Goal: Task Accomplishment & Management: Complete application form

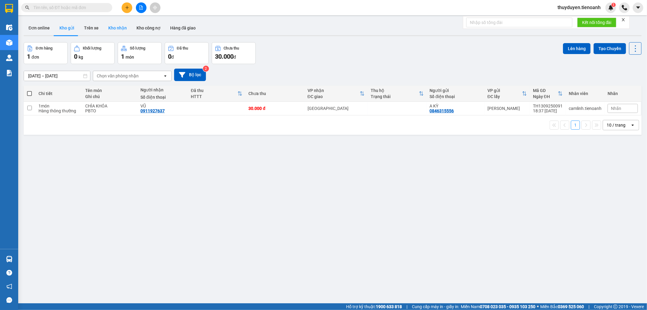
click at [111, 27] on button "Kho nhận" at bounding box center [117, 28] width 28 height 15
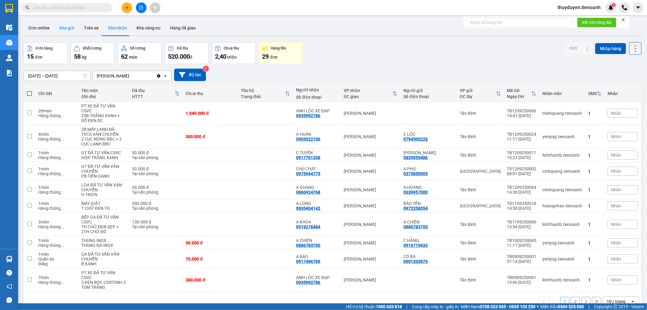
click at [66, 29] on button "Kho gửi" at bounding box center [67, 28] width 25 height 15
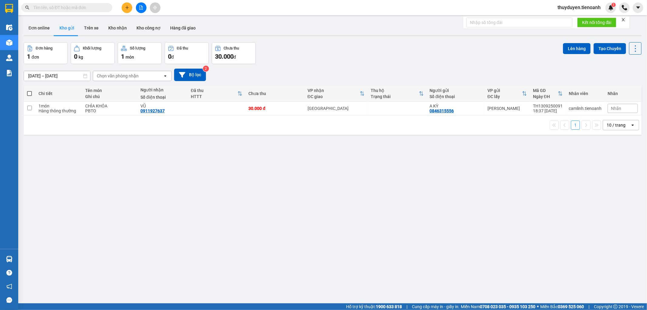
paste input "0938503505"
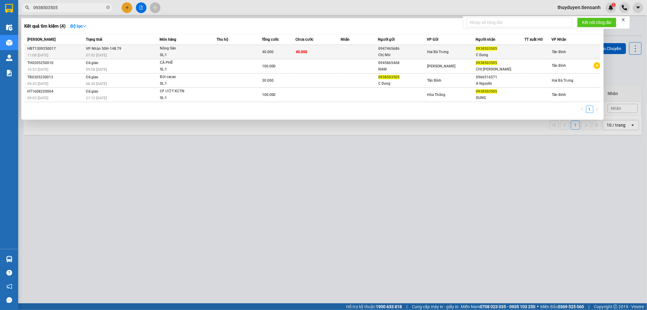
type input "0938503505"
click at [128, 50] on td "VP Nhận 50H-148.79 07:02 [DATE]" at bounding box center [121, 52] width 75 height 14
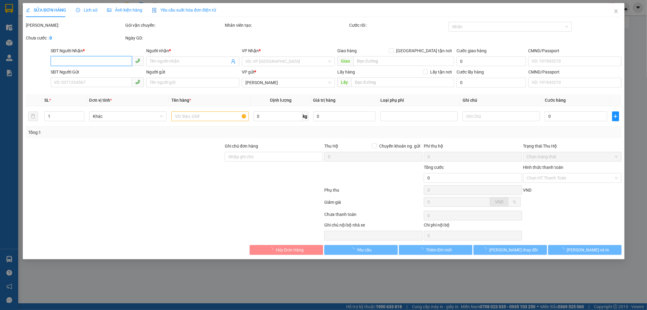
type input "0938503505"
type input "C Dung"
type input "0947465686"
type input "Chị Nhi"
type input "40.000"
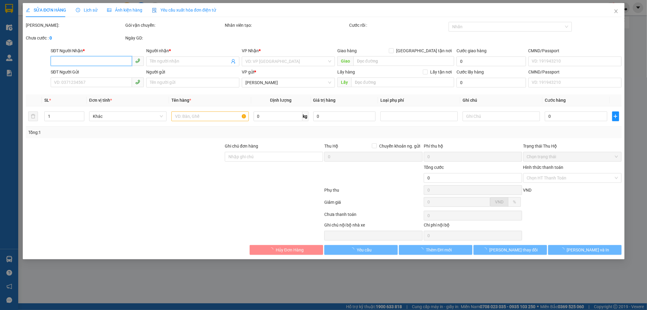
type input "40.000"
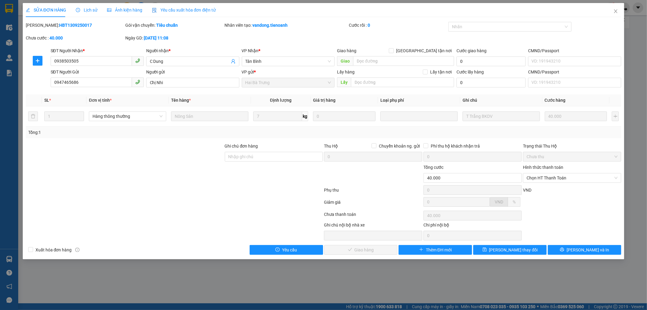
click at [91, 12] on span "Lịch sử" at bounding box center [87, 10] width 22 height 5
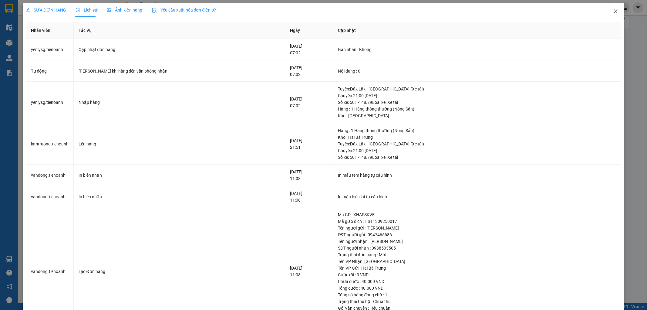
click at [613, 13] on icon "close" at bounding box center [615, 11] width 5 height 5
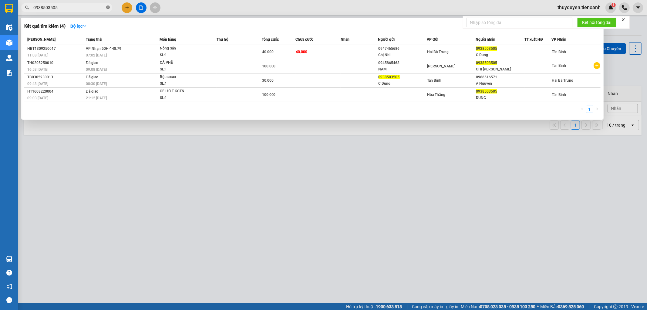
click at [108, 5] on icon "close-circle" at bounding box center [108, 7] width 4 height 4
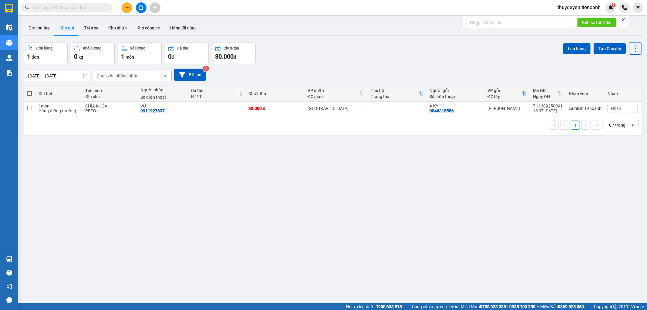
click at [97, 4] on input "text" at bounding box center [69, 7] width 72 height 7
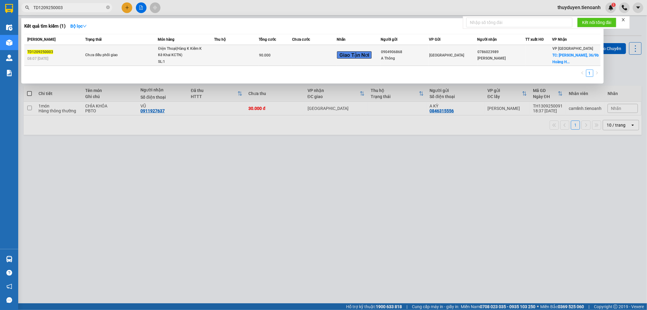
type input "TD1209250003"
click at [317, 50] on td at bounding box center [314, 55] width 45 height 21
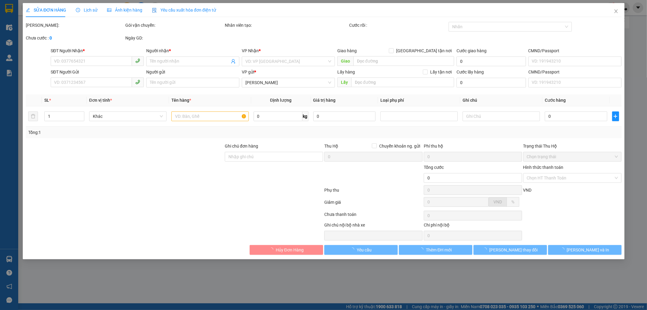
type input "0786023989"
type input "[PERSON_NAME]"
checkbox input "true"
type input "[PERSON_NAME], [STREET_ADDRESS], [GEOGRAPHIC_DATA], [GEOGRAPHIC_DATA]"
type input "0904906868"
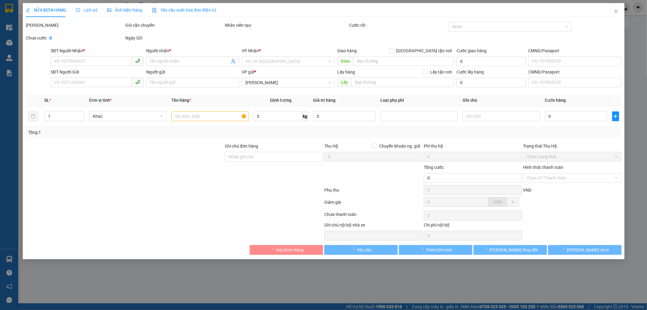
type input "A Thông"
type input "90.000"
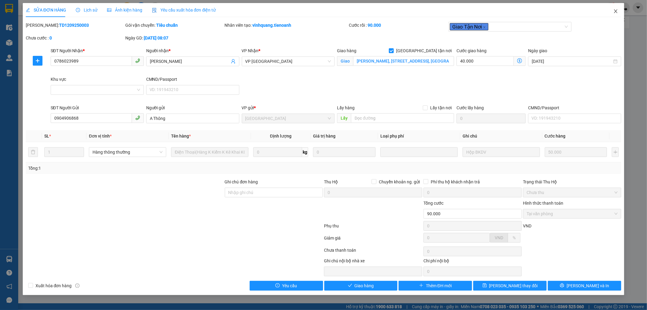
click at [615, 9] on icon "close" at bounding box center [615, 11] width 5 height 5
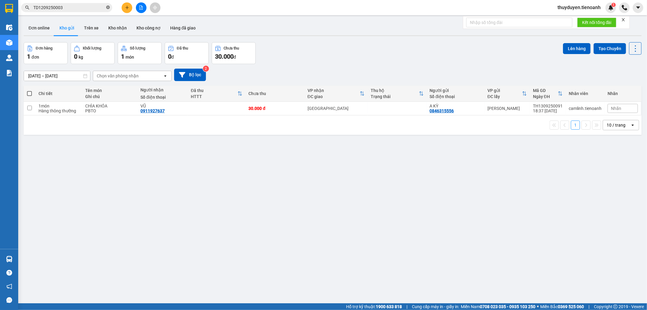
click at [107, 10] on span at bounding box center [108, 8] width 4 height 6
drag, startPoint x: 59, startPoint y: 11, endPoint x: 62, endPoint y: 6, distance: 5.2
paste input "0372249016"
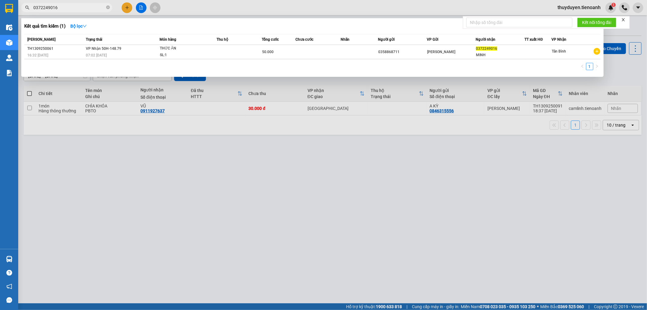
type input "0372249016"
click at [107, 9] on icon "close-circle" at bounding box center [108, 7] width 4 height 4
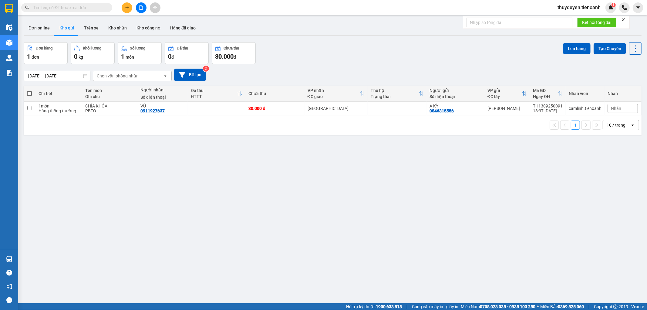
click at [102, 7] on input "text" at bounding box center [69, 7] width 72 height 7
paste input "0948460077"
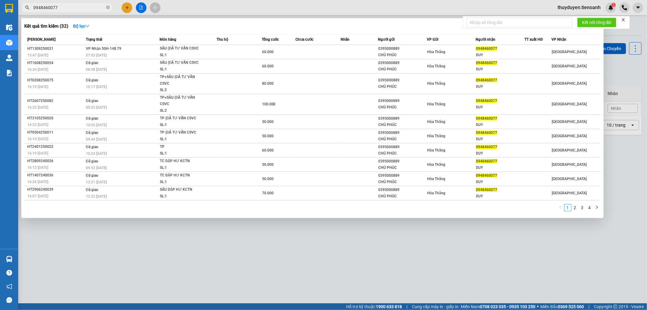
type input "0948460077"
click at [632, 67] on div at bounding box center [323, 155] width 647 height 310
click at [89, 10] on input "0948460077" at bounding box center [69, 7] width 72 height 7
click at [106, 8] on icon "close-circle" at bounding box center [108, 7] width 4 height 4
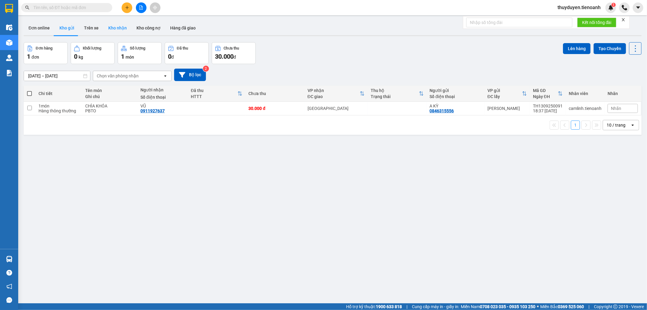
click at [118, 29] on button "Kho nhận" at bounding box center [117, 28] width 28 height 15
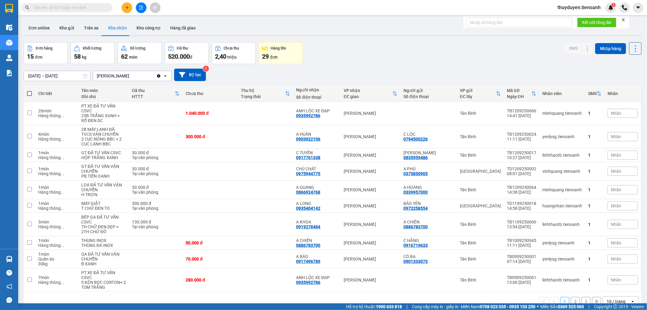
click at [98, 5] on input "text" at bounding box center [69, 7] width 72 height 7
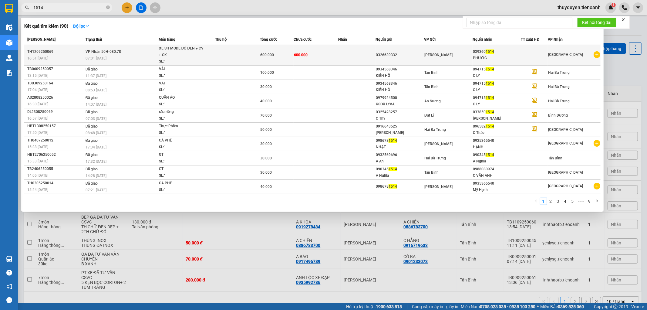
type input "1514"
click at [328, 52] on td "600.000" at bounding box center [316, 55] width 45 height 21
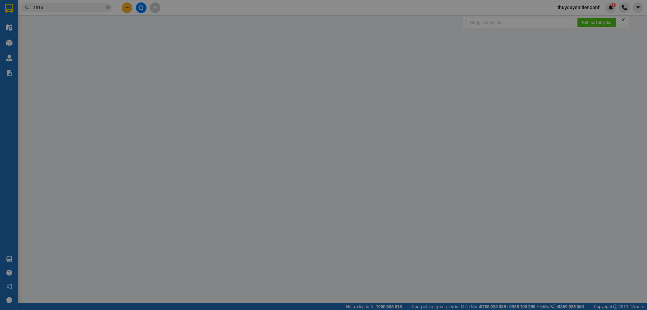
type input "0393601514"
type input "PHƯỚC"
type input "0326639332"
type input "600.000"
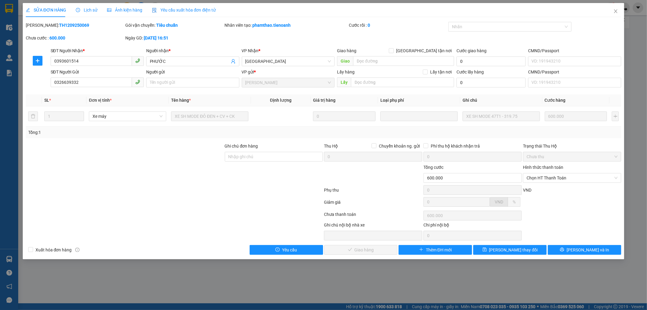
click at [88, 12] on span "Lịch sử" at bounding box center [87, 10] width 22 height 5
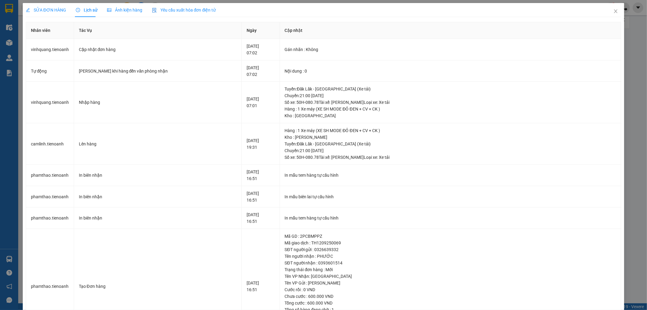
click at [52, 12] on span "SỬA ĐƠN HÀNG" at bounding box center [46, 10] width 40 height 5
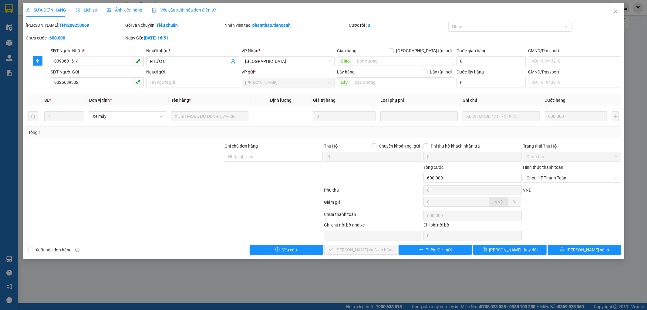
click at [96, 11] on div "SỬA ĐƠN HÀNG Lịch sử Ảnh kiện hàng Yêu cầu xuất hóa đơn điện tử" at bounding box center [121, 10] width 190 height 14
click at [94, 11] on span "Lịch sử" at bounding box center [87, 10] width 22 height 5
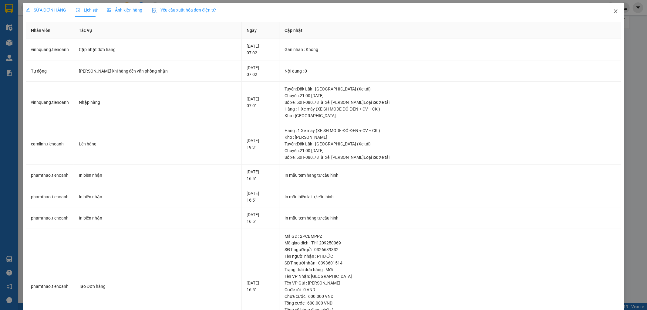
drag, startPoint x: 613, startPoint y: 11, endPoint x: 5, endPoint y: 22, distance: 607.8
click at [613, 11] on icon "close" at bounding box center [615, 11] width 5 height 5
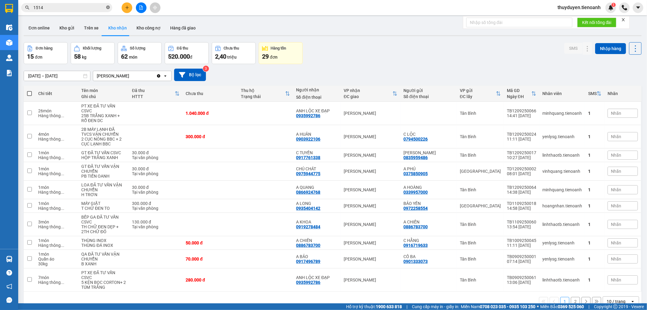
click at [108, 6] on icon "close-circle" at bounding box center [108, 7] width 4 height 4
paste input "0905182206"
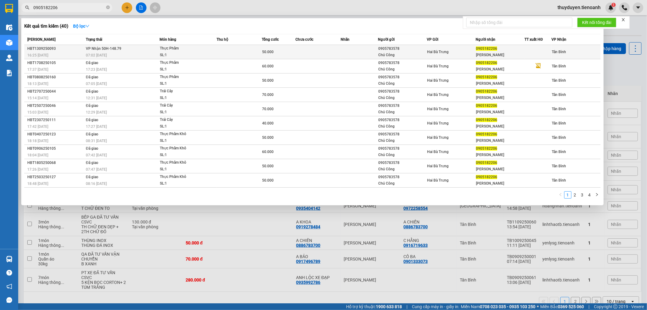
type input "0905182206"
click at [215, 49] on span "Thực Phẩm SL: 1" at bounding box center [188, 51] width 56 height 13
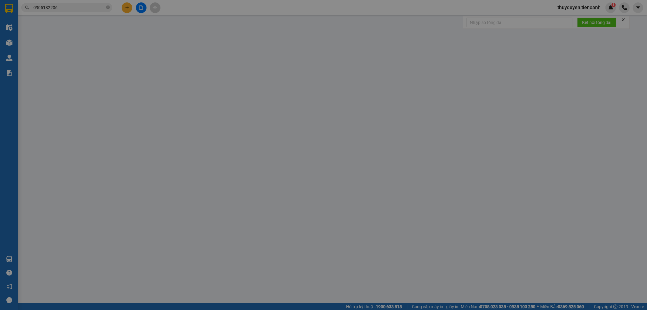
type input "0905182206"
type input "[PERSON_NAME]"
type input "0905783578"
type input "Chú Công"
type input "50.000"
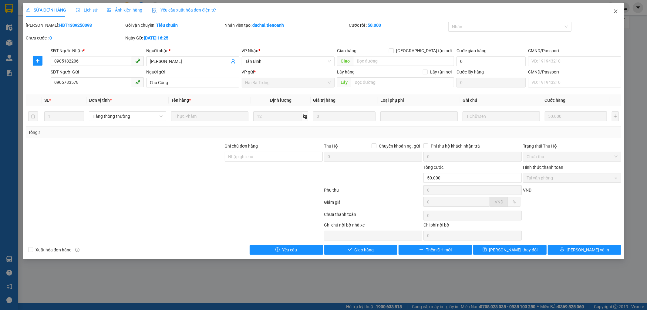
click at [614, 11] on icon "close" at bounding box center [615, 11] width 5 height 5
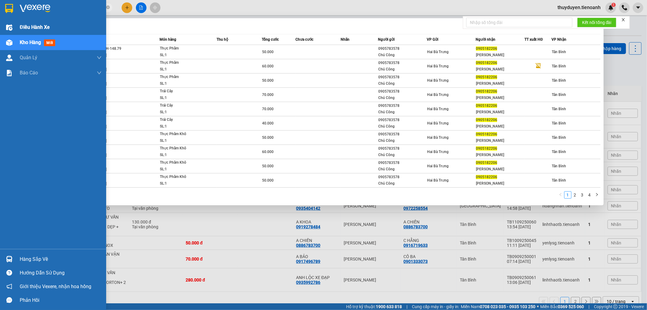
drag, startPoint x: 59, startPoint y: 8, endPoint x: 0, endPoint y: 25, distance: 61.1
click at [0, 26] on section "Kết quả tìm kiếm ( 40 ) Bộ lọc Mã ĐH Trạng thái Món hàng Thu hộ Tổng cước Chưa …" at bounding box center [323, 155] width 647 height 310
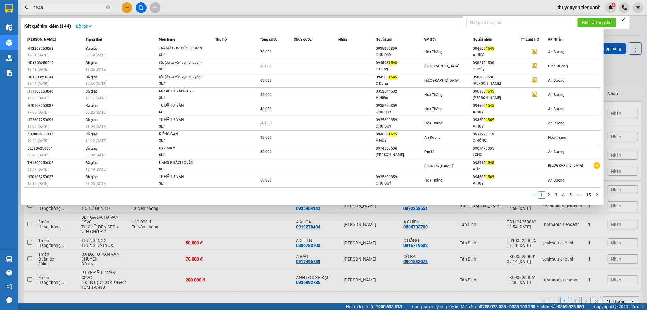
drag, startPoint x: 55, startPoint y: 9, endPoint x: 0, endPoint y: 16, distance: 55.9
click at [0, 16] on section "Kết quả tìm kiếm ( 144 ) Bộ lọc Mã ĐH Trạng thái Món hàng Thu hộ Tổng cước Chưa…" at bounding box center [323, 155] width 647 height 310
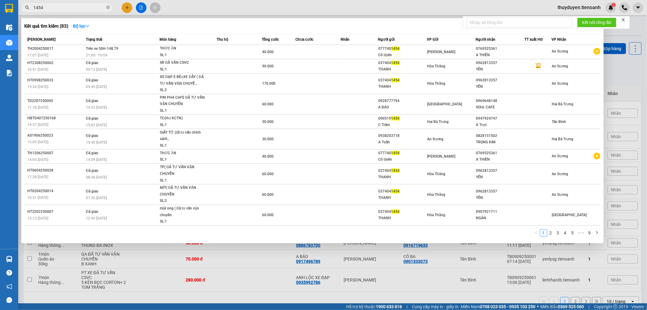
type input "1454"
click at [247, 283] on div at bounding box center [323, 155] width 647 height 310
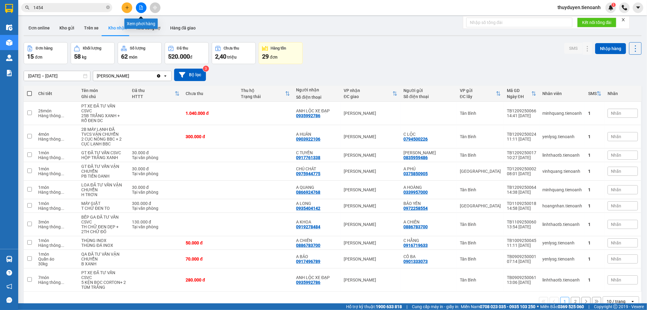
click at [140, 9] on icon "file-add" at bounding box center [141, 7] width 4 height 4
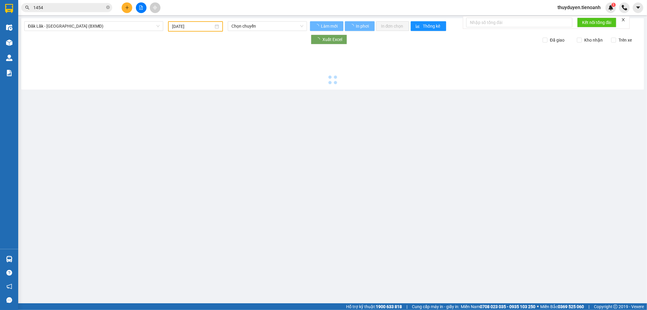
type input "[DATE]"
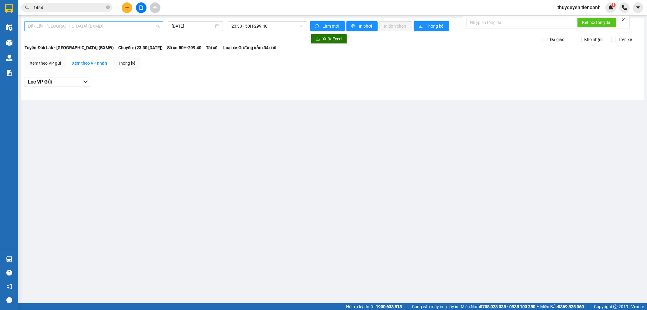
click at [105, 29] on span "Đăk Lăk - [GEOGRAPHIC_DATA] (BXMĐ)" at bounding box center [94, 26] width 132 height 9
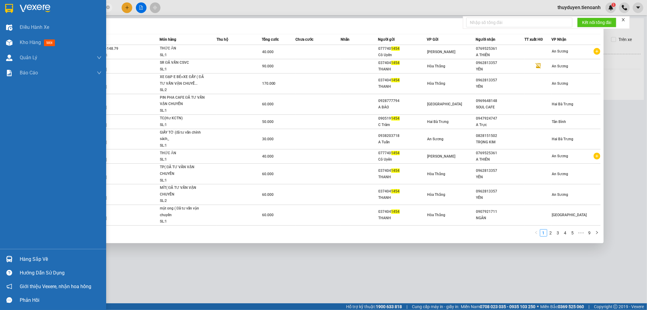
click at [0, 8] on section "Kết quả tìm kiếm ( 83 ) Bộ lọc Mã ĐH Trạng thái Món hàng Thu hộ Tổng cước Chưa …" at bounding box center [323, 155] width 647 height 310
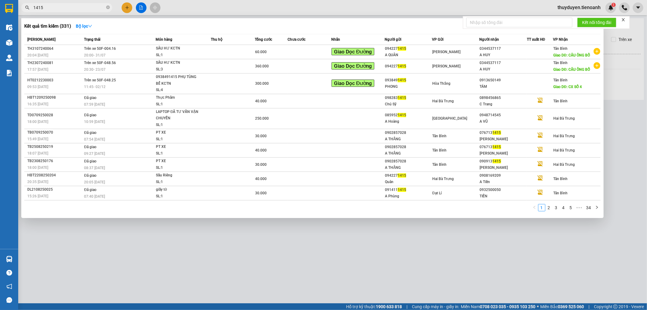
drag, startPoint x: 64, startPoint y: 5, endPoint x: 0, endPoint y: 49, distance: 77.4
click at [0, 49] on section "Kết quả tìm kiếm ( 331 ) Bộ lọc Mã ĐH Trạng thái Món hàng Thu hộ Tổng cước Chưa…" at bounding box center [323, 155] width 647 height 310
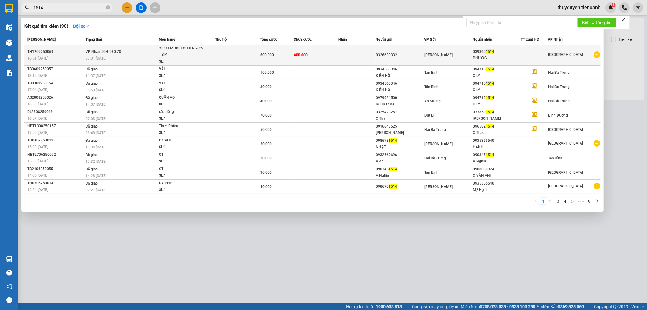
type input "1514"
click at [335, 50] on td "600.000" at bounding box center [316, 55] width 45 height 21
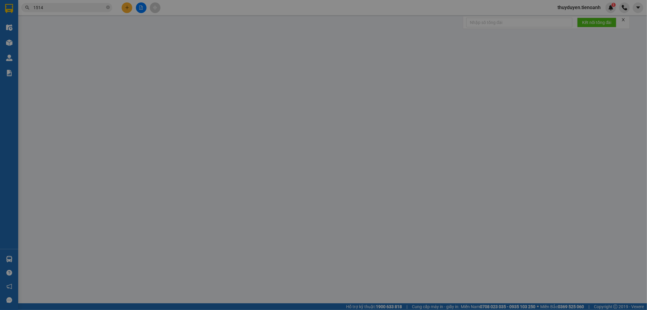
type input "0393601514"
type input "PHƯỚC"
type input "0326639332"
type input "600.000"
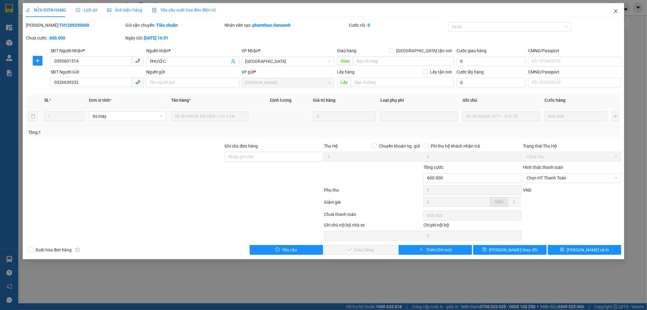
drag, startPoint x: 616, startPoint y: 9, endPoint x: 525, endPoint y: 129, distance: 150.5
click at [526, 128] on div "SỬA ĐƠN HÀNG Lịch sử Ảnh kiện hàng Yêu cầu xuất hóa đơn điện tử Total Paid Fee …" at bounding box center [324, 131] width 602 height 256
click at [617, 10] on icon "close" at bounding box center [615, 11] width 5 height 5
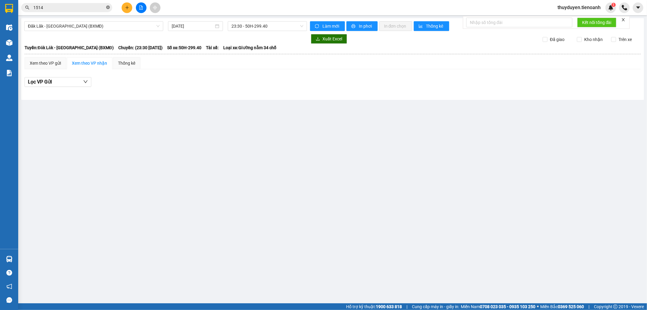
click at [108, 6] on icon "close-circle" at bounding box center [108, 7] width 4 height 4
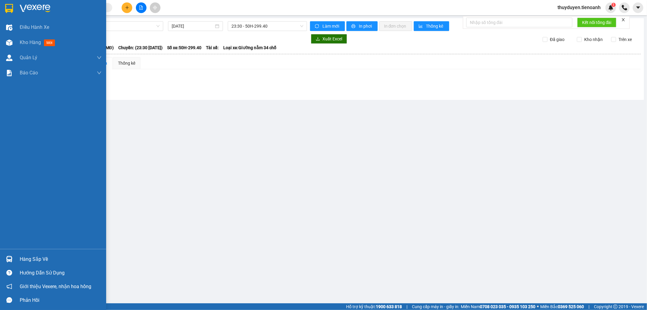
drag, startPoint x: 28, startPoint y: 44, endPoint x: 388, endPoint y: 8, distance: 362.6
click at [28, 44] on span "Kho hàng" at bounding box center [30, 42] width 21 height 6
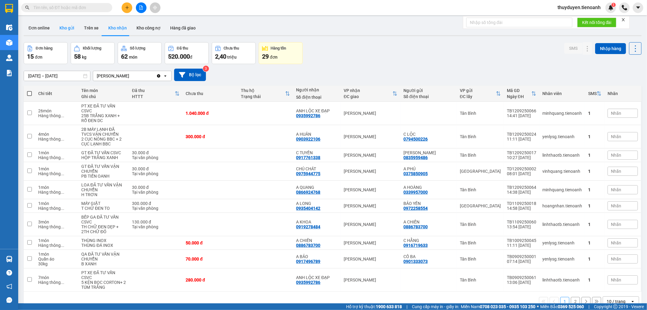
click at [59, 29] on button "Kho gửi" at bounding box center [67, 28] width 25 height 15
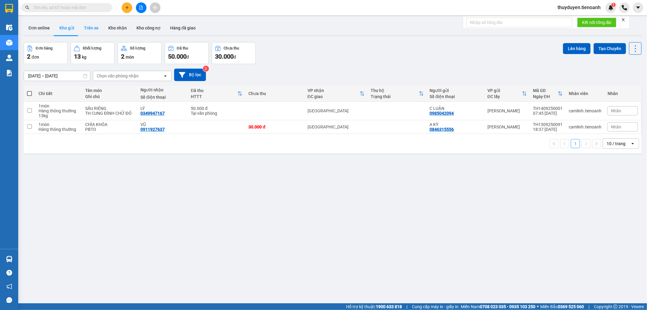
click at [93, 29] on button "Trên xe" at bounding box center [91, 28] width 24 height 15
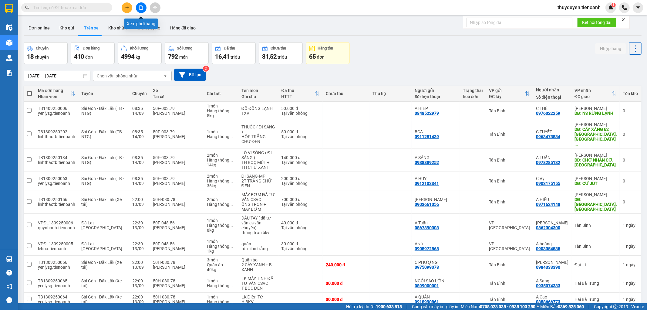
click at [140, 7] on icon "file-add" at bounding box center [141, 7] width 4 height 4
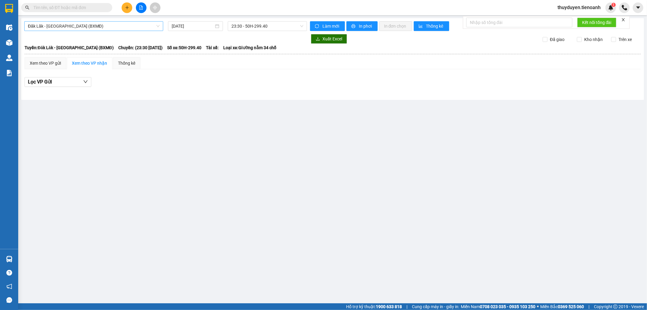
click at [90, 28] on span "Đăk Lăk - [GEOGRAPHIC_DATA] (BXMĐ)" at bounding box center [94, 26] width 132 height 9
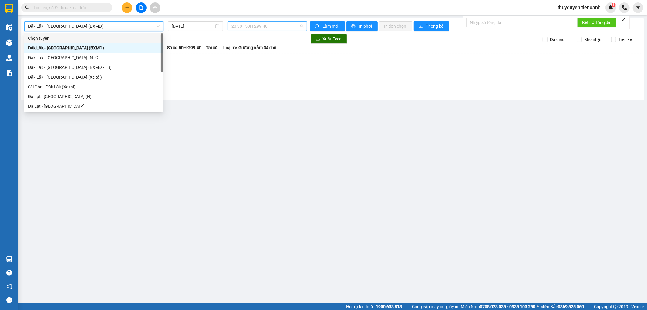
click at [255, 24] on span "23:30 - 50H-299.40" at bounding box center [267, 26] width 72 height 9
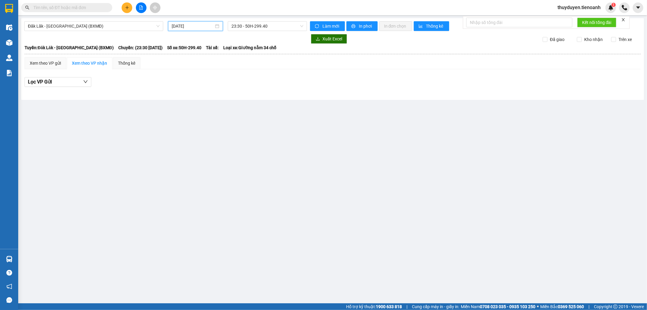
click at [196, 25] on input "[DATE]" at bounding box center [193, 26] width 42 height 7
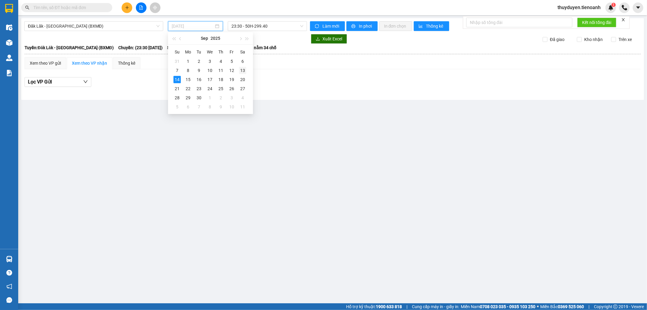
click at [242, 70] on div "13" at bounding box center [242, 70] width 7 height 7
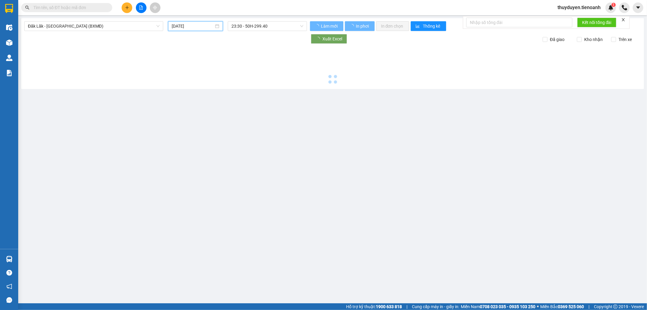
type input "[DATE]"
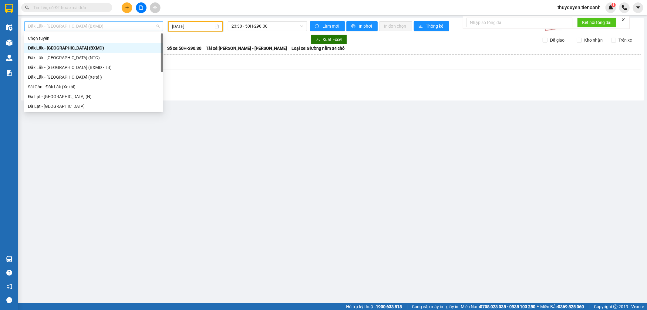
click at [106, 29] on span "Đăk Lăk - [GEOGRAPHIC_DATA] (BXMĐ)" at bounding box center [94, 26] width 132 height 9
click at [63, 68] on div "Đăk Lăk - [GEOGRAPHIC_DATA] (BXMĐ - TB)" at bounding box center [94, 67] width 132 height 7
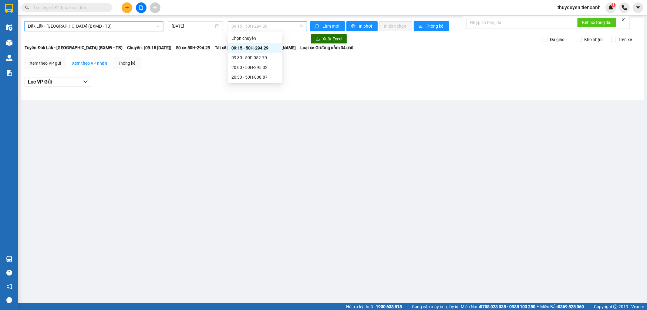
click at [274, 25] on span "09:15 - 50H-294.29" at bounding box center [267, 26] width 72 height 9
click at [260, 71] on div "20:00 - 50H-295.32" at bounding box center [255, 67] width 55 height 10
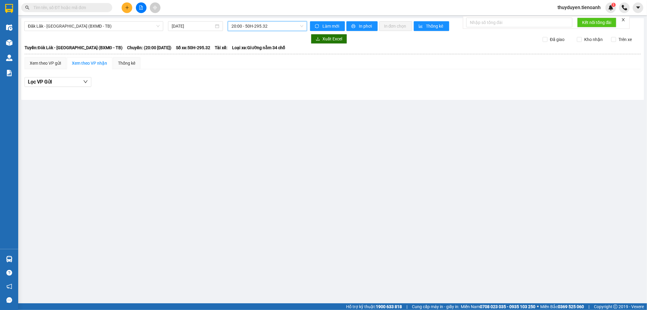
click at [271, 28] on span "20:00 - 50H-295.32" at bounding box center [267, 26] width 72 height 9
click at [269, 79] on div "20:30 - 50H-808.87" at bounding box center [254, 77] width 47 height 7
click at [277, 25] on span "20:30 - 50H-808.87" at bounding box center [267, 26] width 72 height 9
click at [265, 59] on div "09:30 - 50F-052.70" at bounding box center [254, 57] width 47 height 7
click at [192, 23] on input "[DATE]" at bounding box center [193, 26] width 42 height 7
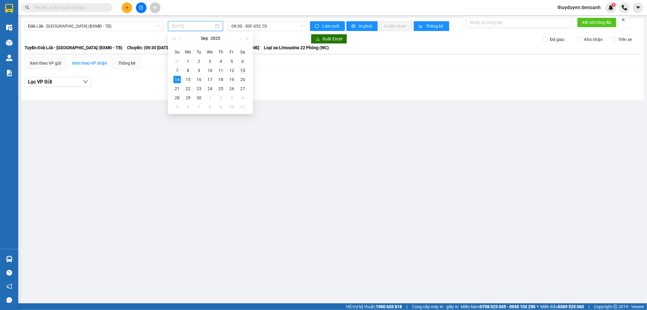
click at [247, 70] on td "13" at bounding box center [242, 70] width 11 height 9
type input "[DATE]"
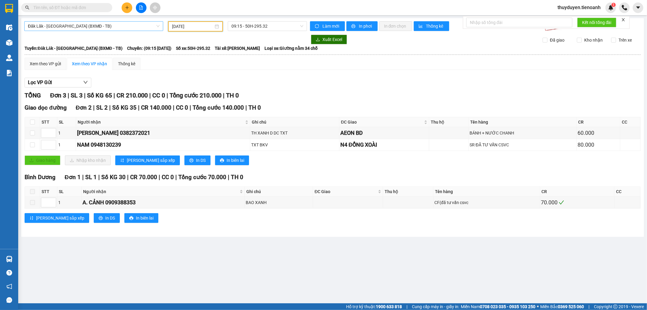
click at [86, 30] on span "Đăk Lăk - [GEOGRAPHIC_DATA] (BXMĐ - TB)" at bounding box center [94, 26] width 132 height 9
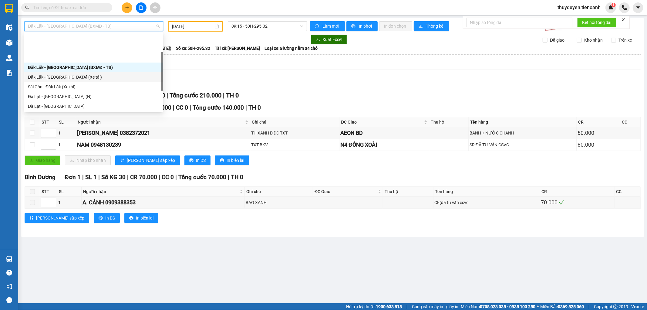
scroll to position [34, 0]
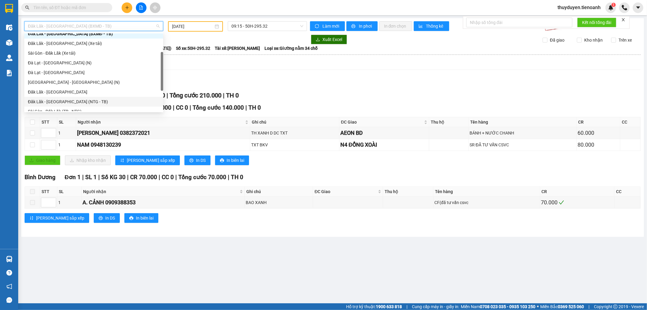
click at [65, 100] on div "Đăk Lăk - [GEOGRAPHIC_DATA] (NTG - TB)" at bounding box center [94, 101] width 132 height 7
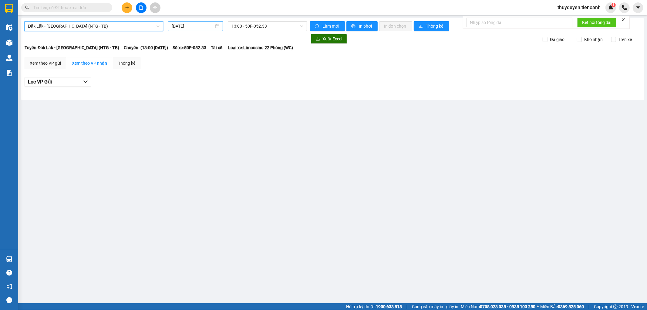
click at [206, 25] on input "[DATE]" at bounding box center [193, 26] width 42 height 7
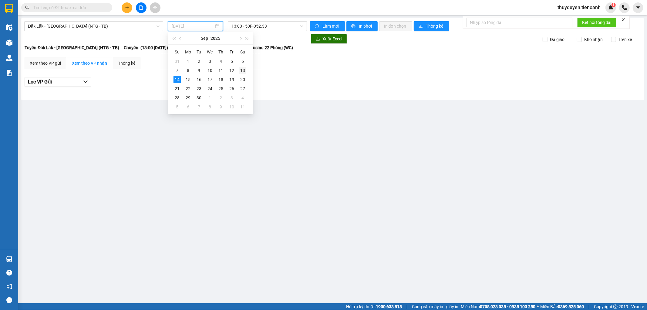
click at [243, 71] on div "13" at bounding box center [242, 70] width 7 height 7
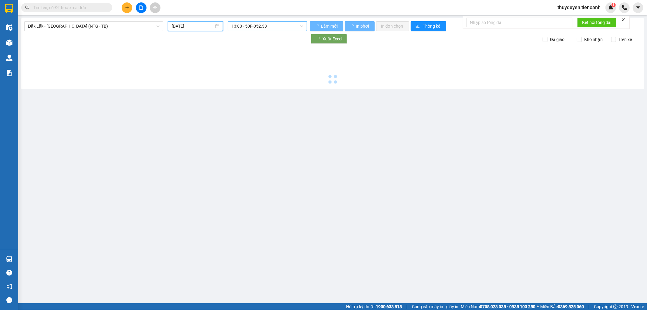
type input "[DATE]"
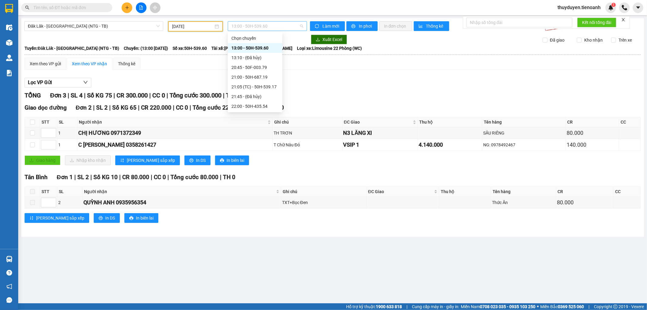
click at [287, 26] on span "13:00 - 50H-539.60" at bounding box center [267, 26] width 72 height 9
click at [413, 76] on div "Lọc VP Gửi TỔNG Đơn 3 | SL 4 | Số KG 75 | CR 300.000 | CC 0 | Tổng cước 300.00…" at bounding box center [333, 153] width 616 height 156
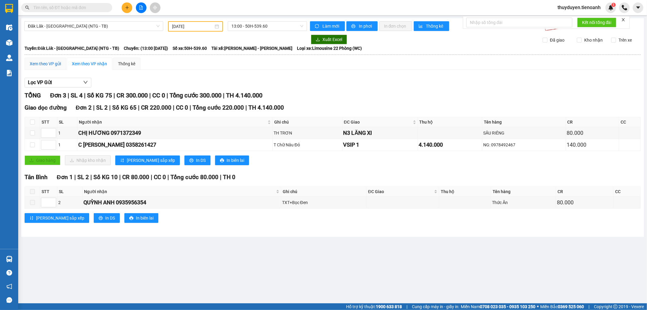
click at [46, 61] on div "Xem theo VP gửi" at bounding box center [45, 63] width 31 height 7
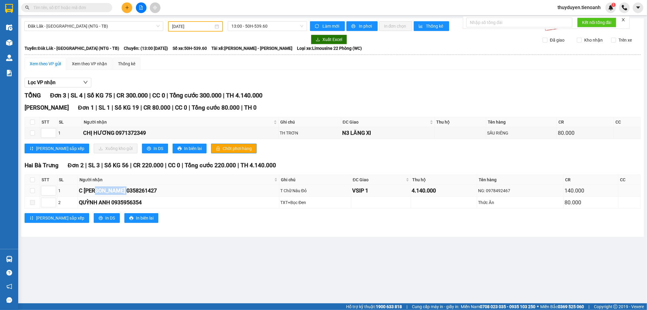
drag, startPoint x: 132, startPoint y: 190, endPoint x: 95, endPoint y: 191, distance: 37.0
click at [95, 191] on div "C [PERSON_NAME] 0358261427" at bounding box center [178, 190] width 199 height 8
copy div "0358261427"
paste input "0358261427"
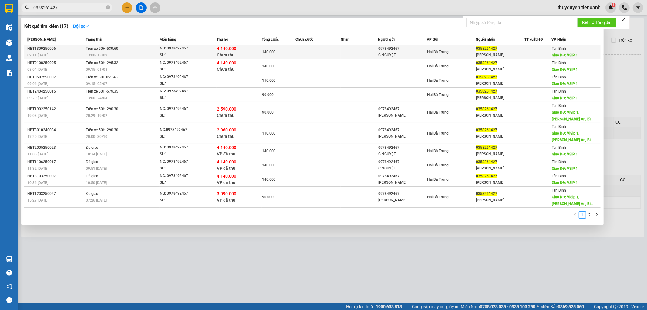
type input "0358261427"
click at [341, 50] on td at bounding box center [360, 52] width 38 height 14
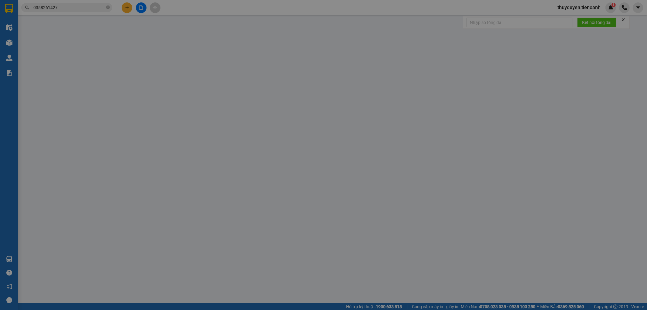
type input "0358261427"
type input "[PERSON_NAME]"
type input "VSIP 1"
type input "0978492467"
type input "C NGUYỆT"
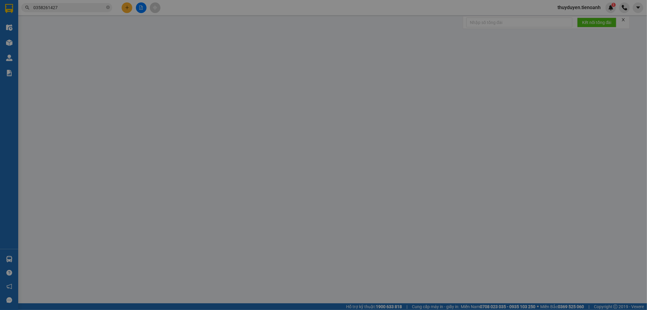
type input "TH CR/Hàng người quen anh Hải"
type input "140.000"
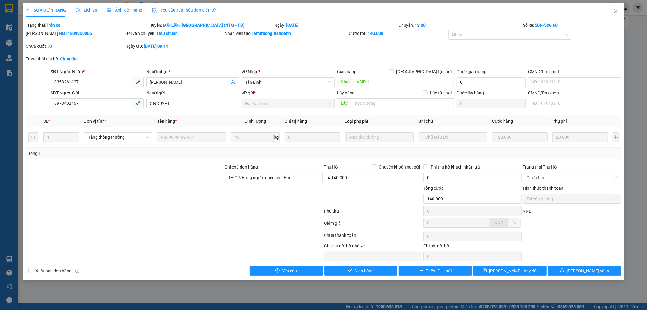
click at [83, 11] on span "Lịch sử" at bounding box center [87, 10] width 22 height 5
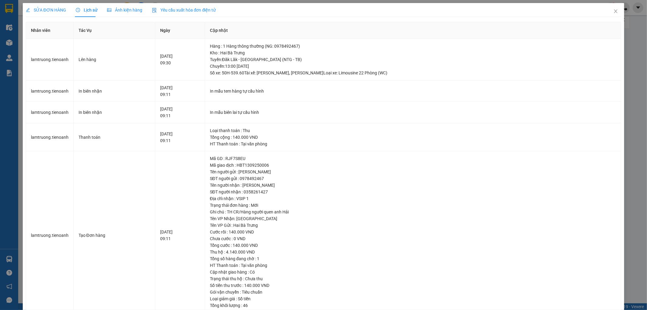
click at [56, 8] on span "SỬA ĐƠN HÀNG" at bounding box center [46, 10] width 40 height 5
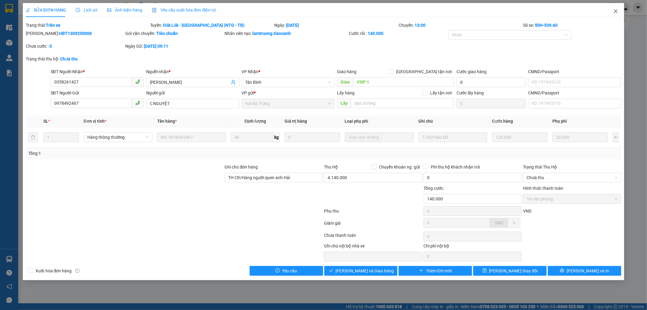
click at [619, 12] on span "Close" at bounding box center [615, 11] width 17 height 17
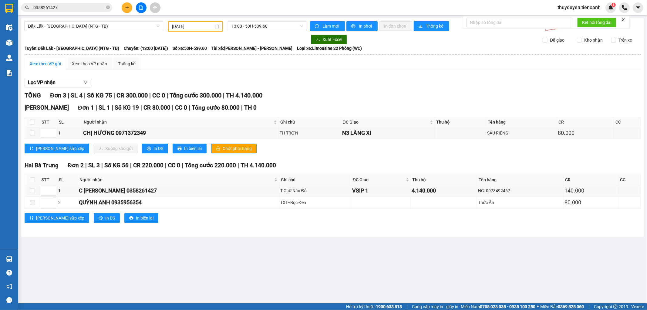
click at [367, 94] on div "TỔNG Đơn 3 | SL 4 | Số KG 75 | CR 300.000 | CC 0 | Tổng cước 300.000 | TH 4.140…" at bounding box center [333, 95] width 616 height 9
